Goal: Check status

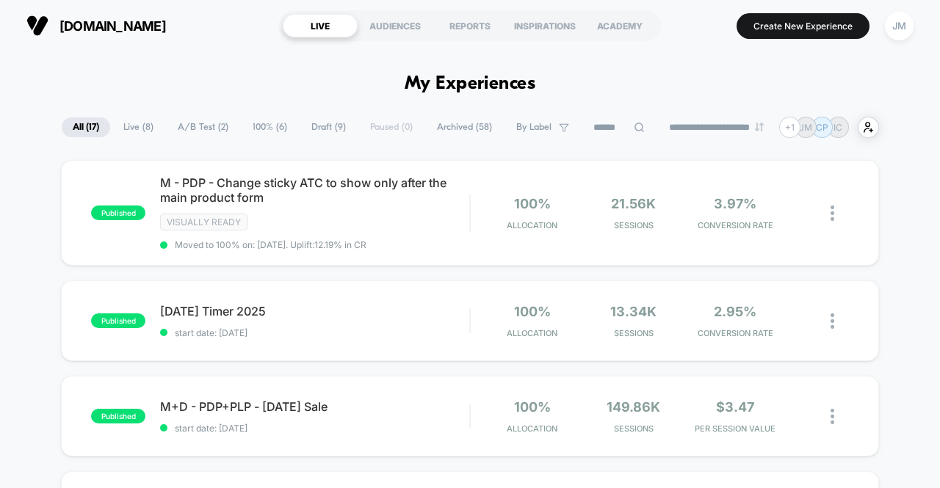
click at [918, 27] on div "[DOMAIN_NAME] LIVE AUDIENCES REPORTS INSPIRATIONS ACADEMY Create New Experience…" at bounding box center [470, 25] width 940 height 51
click at [907, 23] on div "JM" at bounding box center [899, 26] width 29 height 29
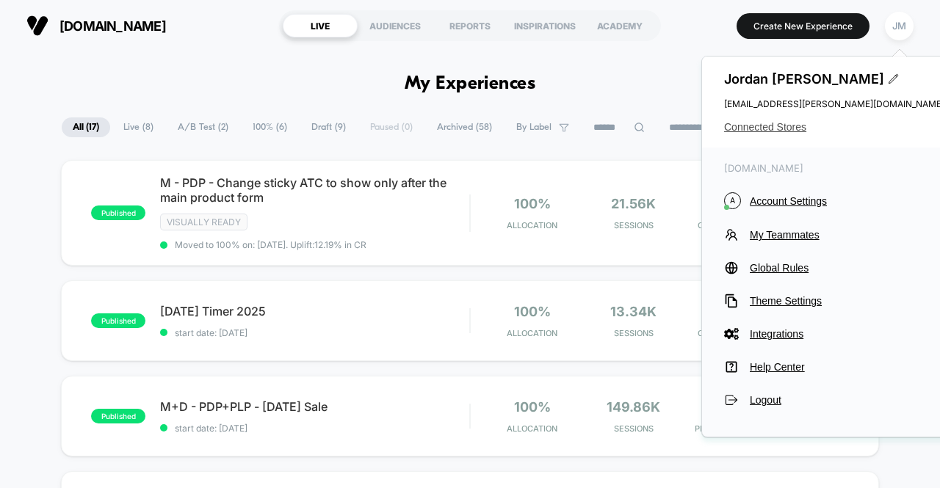
click at [759, 128] on span "Connected Stores" at bounding box center [834, 127] width 220 height 12
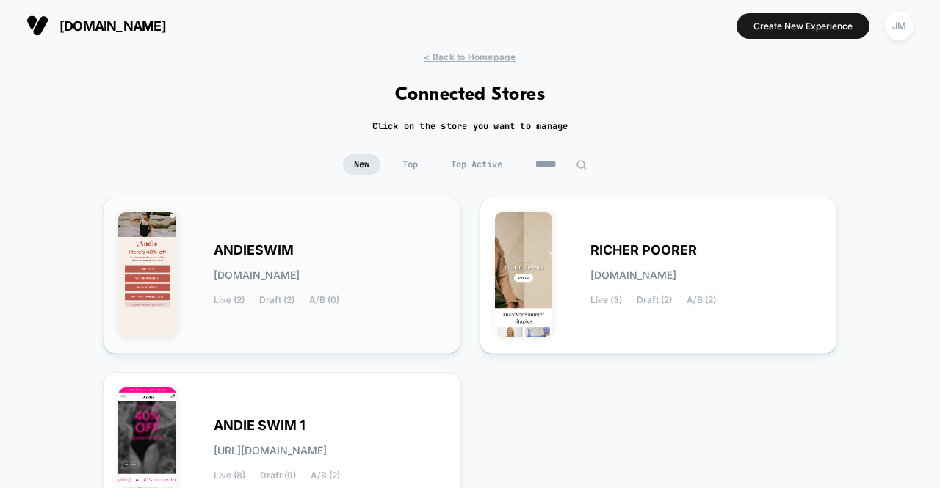
click at [346, 251] on div "ANDIESWIM [DOMAIN_NAME] Live (2) Draft (2) A/B (0)" at bounding box center [330, 275] width 232 height 60
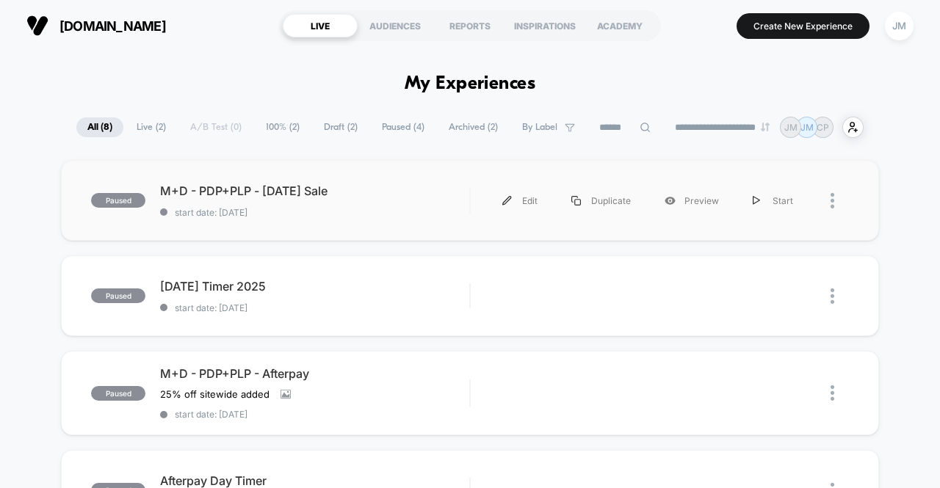
click at [406, 217] on div "paused M+D - PDP+PLP - [DATE] Sale start date: [DATE] Edit Duplicate Preview St…" at bounding box center [470, 200] width 818 height 81
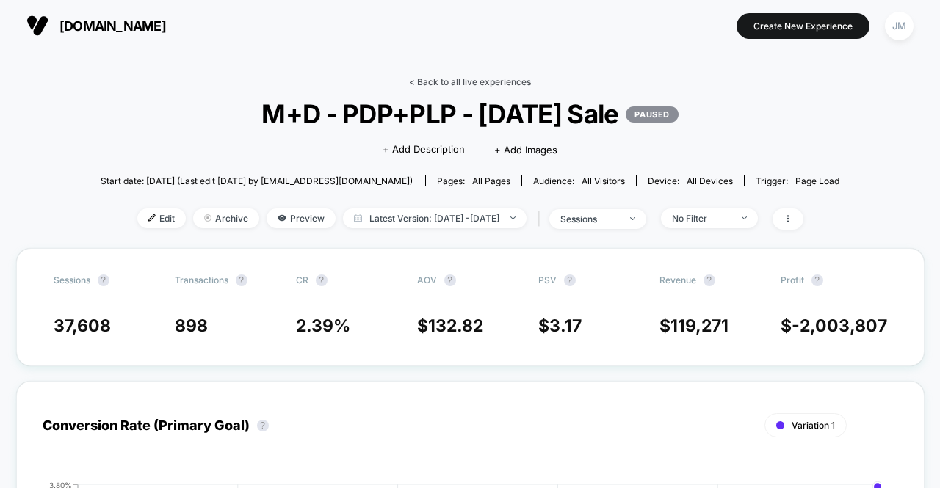
click at [445, 80] on link "< Back to all live experiences" at bounding box center [470, 81] width 122 height 11
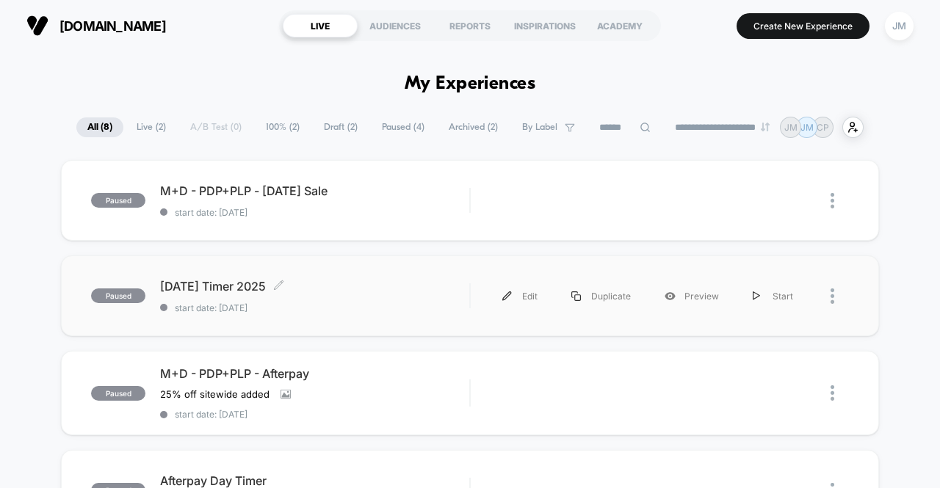
click at [410, 306] on span "start date: [DATE]" at bounding box center [314, 307] width 309 height 11
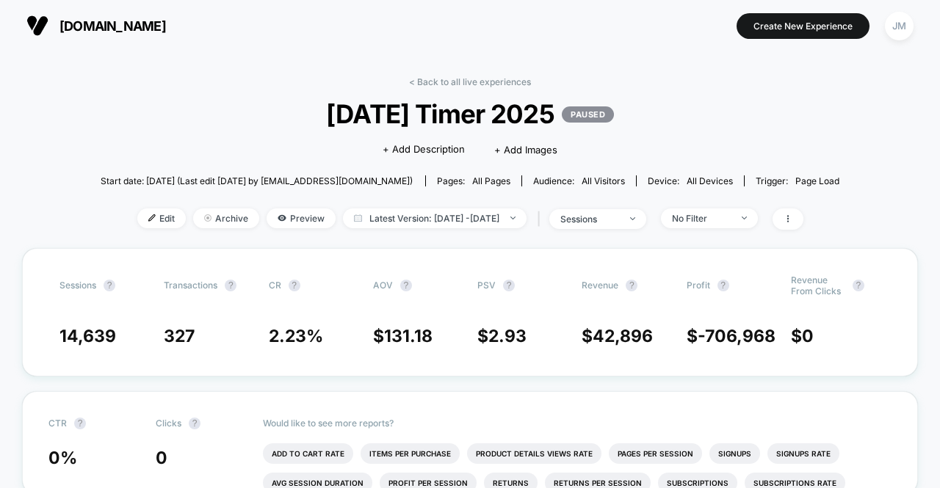
click at [473, 81] on link "< Back to all live experiences" at bounding box center [470, 81] width 122 height 11
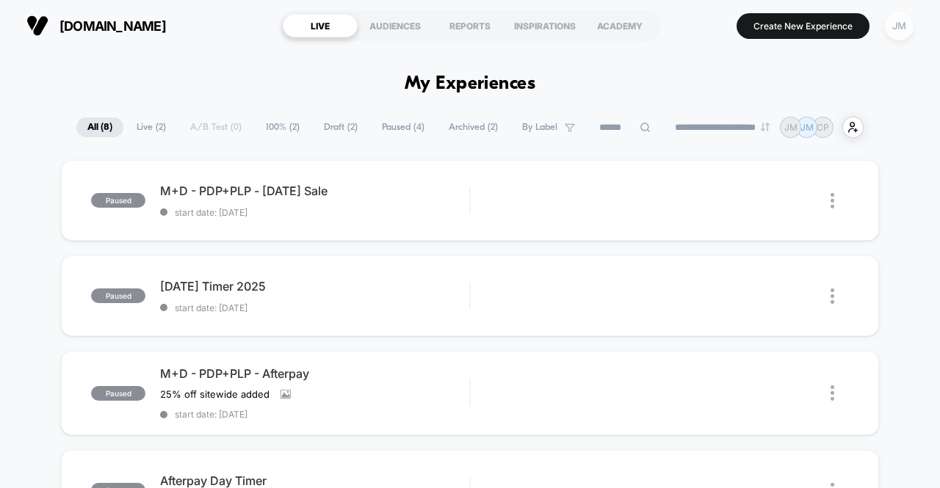
click at [907, 16] on div "JM" at bounding box center [899, 26] width 29 height 29
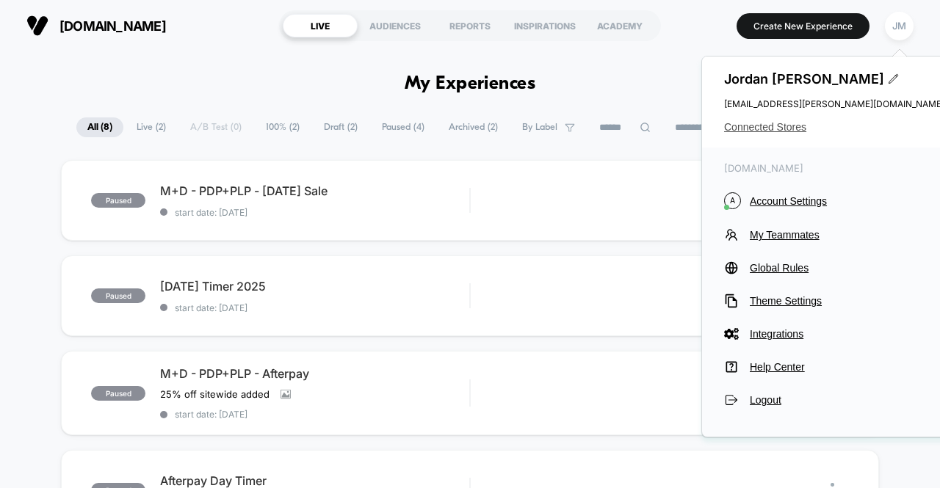
click at [788, 126] on span "Connected Stores" at bounding box center [834, 127] width 220 height 12
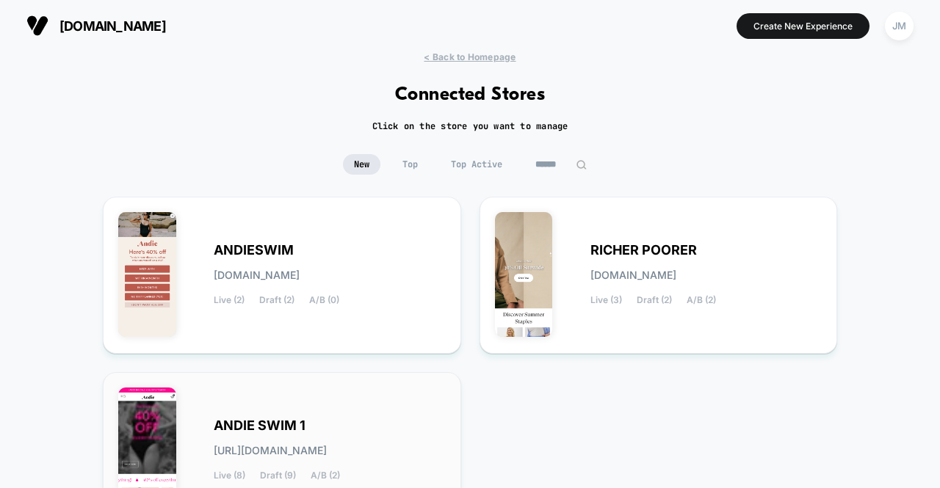
click at [340, 414] on div "ANDIE SWIM 1 [URL][DOMAIN_NAME] Live (8) Draft (9) A/B (2)" at bounding box center [281, 451] width 327 height 126
